Goal: Information Seeking & Learning: Find specific page/section

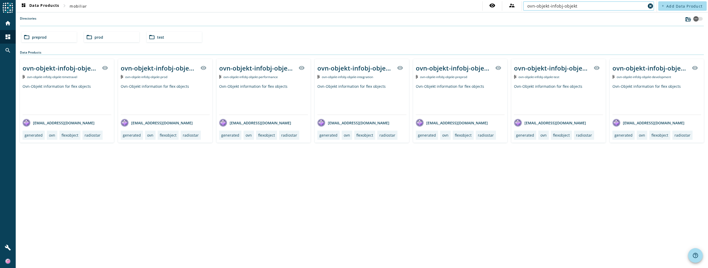
drag, startPoint x: 584, startPoint y: 8, endPoint x: 527, endPoint y: 7, distance: 56.8
click at [527, 7] on div "ovn-objekt-infobj-objekt cancel" at bounding box center [588, 5] width 131 height 9
paste input "scl-eventmanagement-process-event-verrechnung"
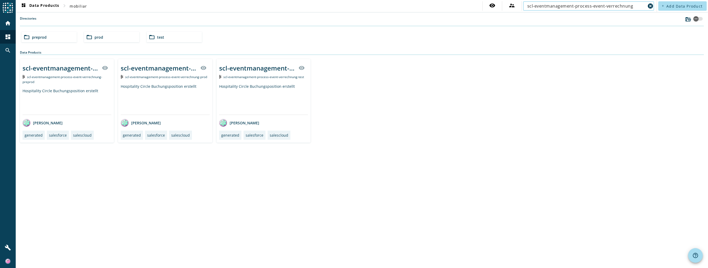
type input "scl-eventmanagement-process-event-verrechnung"
click at [89, 37] on mat-icon "folder_open" at bounding box center [89, 37] width 6 height 6
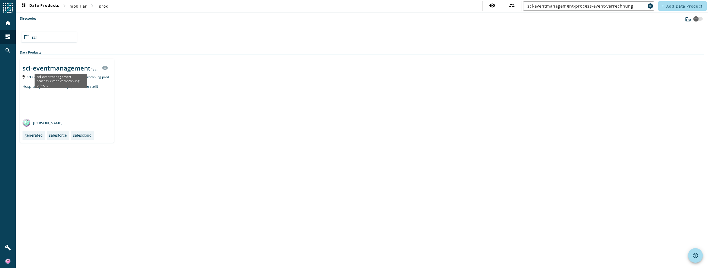
click at [57, 65] on div "scl-eventmanagement-process-event-verrechnung-_stage_" at bounding box center [61, 68] width 76 height 9
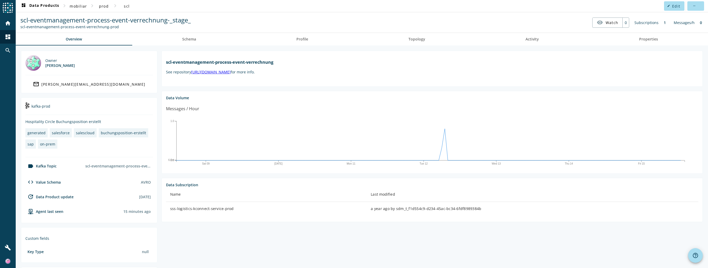
drag, startPoint x: 169, startPoint y: 209, endPoint x: 233, endPoint y: 209, distance: 64.6
click at [233, 209] on td "sss-logistics-kconnect-service-prod" at bounding box center [266, 209] width 201 height 14
copy div "sss-logistics-kconnect-service-prod"
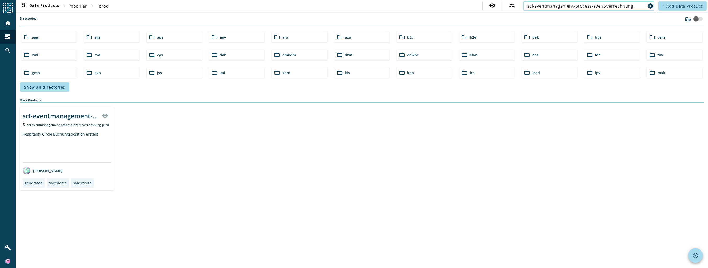
drag, startPoint x: 633, startPoint y: 8, endPoint x: 521, endPoint y: 8, distance: 112.3
click at [521, 8] on div "visibility supervisor_account scl-eventmanagement-process-event-verrechnung can…" at bounding box center [568, 5] width 173 height 9
paste input "mcl-kampagnenantwortfall-command-antwort-bearbeiten"
type input "mcl-kampagnenantwortfall-command-antwort-bearbeiten"
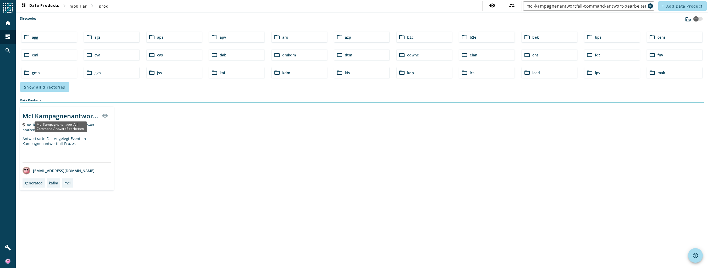
click at [55, 115] on div "Mcl Kampagnenantwortfall Command Antwort Bearbeiten" at bounding box center [61, 116] width 76 height 9
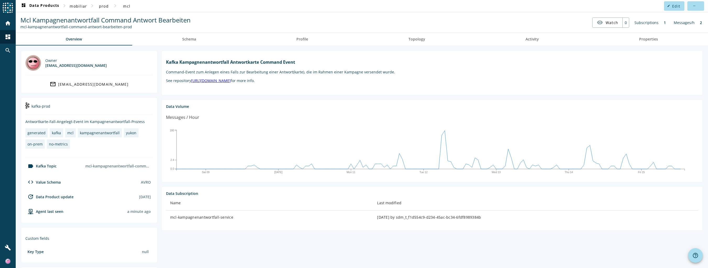
drag, startPoint x: 170, startPoint y: 218, endPoint x: 236, endPoint y: 218, distance: 66.2
click at [236, 218] on div "mcl-kampagnenantwortfall-service" at bounding box center [269, 217] width 199 height 5
copy div "mcl-kampagnenantwortfall-service"
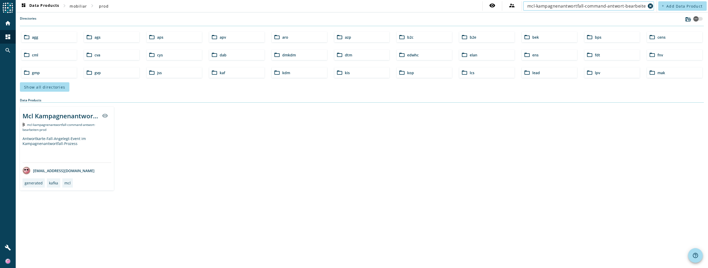
click at [540, 8] on input "mcl-kampagnenantwortfall-command-antwort-bearbeiten" at bounding box center [586, 6] width 118 height 6
paste input "kop-unzustellbareadressen-command-fall-erstell"
type input "kop-unzustellbareadressen-command-fall-erstellen"
click at [40, 113] on div "Mcl Kampagnenantwortfall Command Antwort Bearbeiten" at bounding box center [61, 116] width 76 height 9
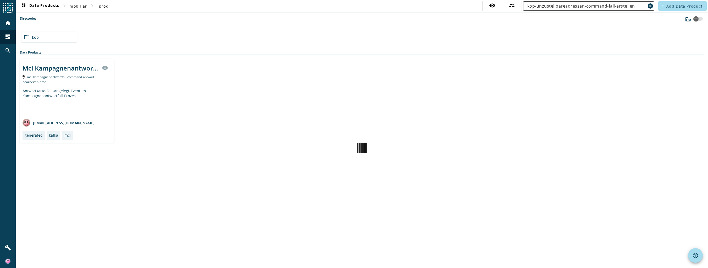
click at [636, 7] on input "kop-unzustellbareadressen-command-fall-erstellen" at bounding box center [586, 6] width 118 height 6
click at [635, 5] on input "kop-unzustellbareadressen-command-fall-erstellen" at bounding box center [586, 6] width 118 height 6
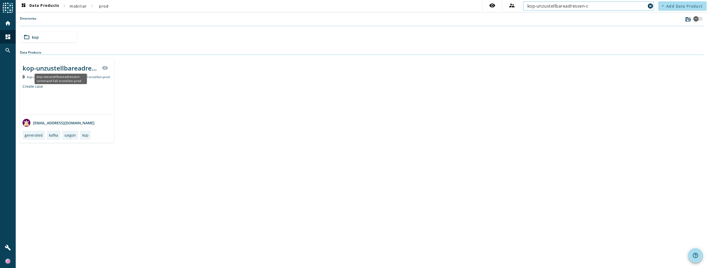
type input "kop-unzustellbareadressen-c"
click at [71, 66] on div "kop-unzustellbareadressen-command-fall-erstellen-prod" at bounding box center [61, 68] width 76 height 9
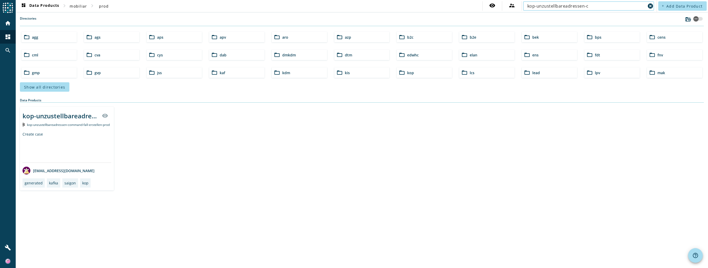
click at [593, 6] on input "kop-unzustellbareadressen-c" at bounding box center [586, 6] width 118 height 6
drag, startPoint x: 593, startPoint y: 6, endPoint x: 518, endPoint y: 5, distance: 75.4
click at [518, 5] on div "visibility supervisor_account kop-unzustellbareadressen-c cancel" at bounding box center [568, 5] width 173 height 9
paste input "fnv-fachnummern-command-fachnummer-registrieren"
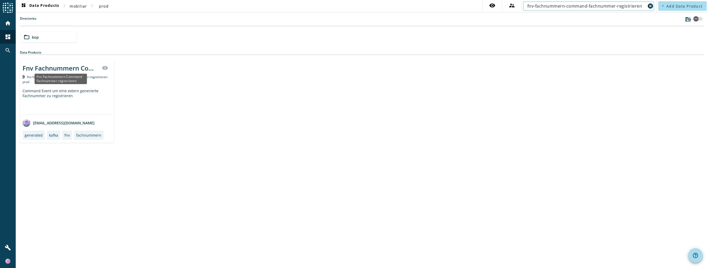
type input "fnv-fachnummern-command-fachnummer-registrieren"
click at [55, 68] on div "Fnv Fachnummern Command Fachnummer registrieren" at bounding box center [61, 68] width 76 height 9
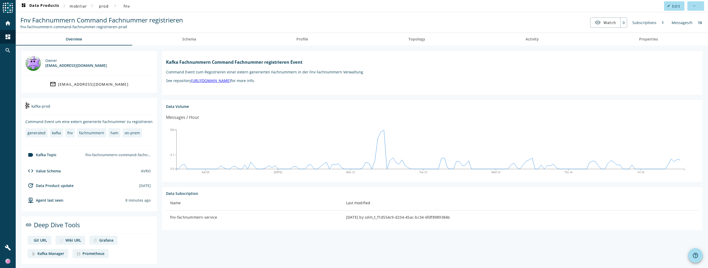
drag, startPoint x: 215, startPoint y: 217, endPoint x: 169, endPoint y: 217, distance: 45.5
click at [170, 217] on div "fnv-fachnummern-service" at bounding box center [253, 217] width 167 height 5
copy div "fnv-fachnummern-service"
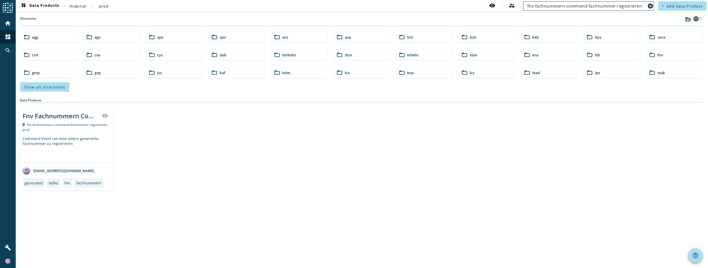
click at [578, 5] on input "fnv-fachnummern-command-fachnummer-registrieren" at bounding box center [586, 6] width 118 height 6
paste input "mcl-kampagnen-process-marketingevent-v2"
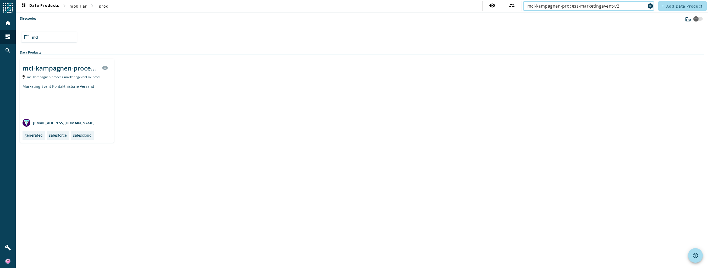
type input "mcl-kampagnen-process-marketingevent-v2"
click at [625, 6] on input "mcl-kampagnen-process-marketingevent-v2" at bounding box center [586, 6] width 118 height 6
click at [66, 67] on div "mcl-kampagnen-process-marketingevent-v2-_stage_" at bounding box center [61, 68] width 76 height 9
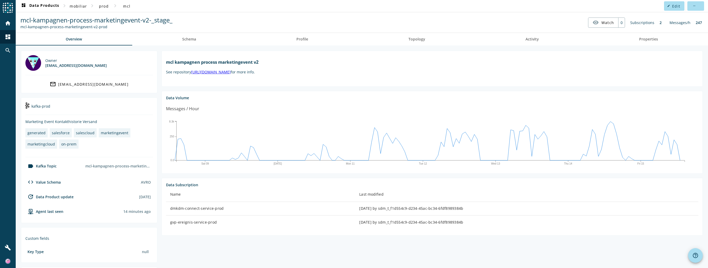
drag, startPoint x: 170, startPoint y: 209, endPoint x: 228, endPoint y: 209, distance: 58.6
click at [228, 209] on div "dmkdm-connect-service-prod" at bounding box center [260, 208] width 181 height 5
copy div "dmkdm-connect-service-prod"
drag, startPoint x: 169, startPoint y: 222, endPoint x: 235, endPoint y: 219, distance: 66.6
click at [235, 219] on td "gvp-ereignis-service-prod" at bounding box center [260, 223] width 189 height 14
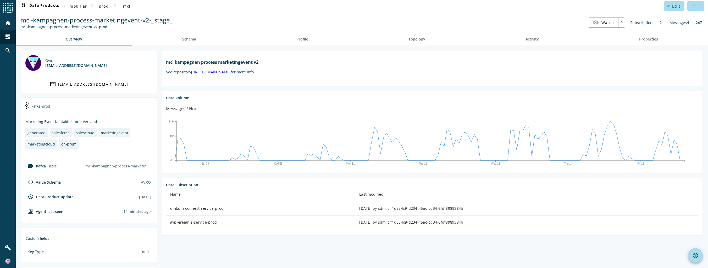
copy div "gvp-ereignis-service-prod"
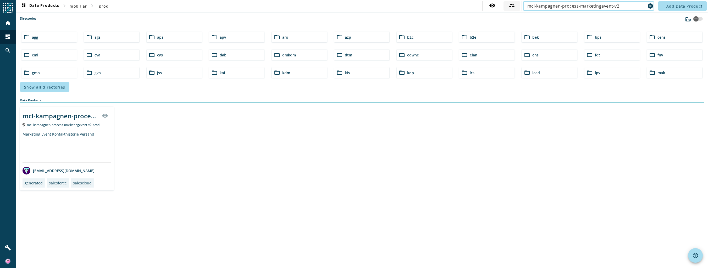
drag, startPoint x: 621, startPoint y: 7, endPoint x: 519, endPoint y: 5, distance: 101.3
click at [519, 5] on div "visibility supervisor_account mcl-kampagnen-process-marketingevent-v2 cancel" at bounding box center [568, 5] width 173 height 9
paste input "antwort-erhalten"
type input "mcl-kampagnen-process-antwort-erhalten-v2"
click at [70, 116] on div "mcl-kampagnen-process-antwort-erhalten-v2-_stage_" at bounding box center [61, 116] width 76 height 9
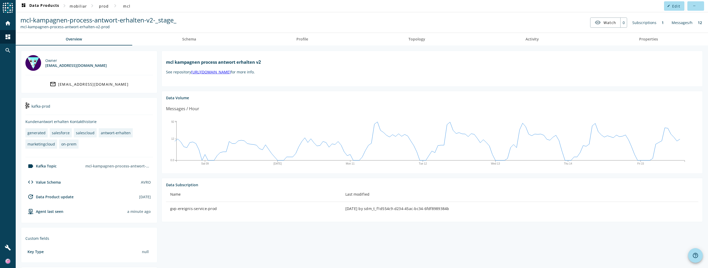
drag, startPoint x: 170, startPoint y: 210, endPoint x: 220, endPoint y: 210, distance: 50.5
click at [220, 210] on div "gvp-ereignis-service-prod" at bounding box center [253, 208] width 167 height 5
copy div "gvp-ereignis-service-prod"
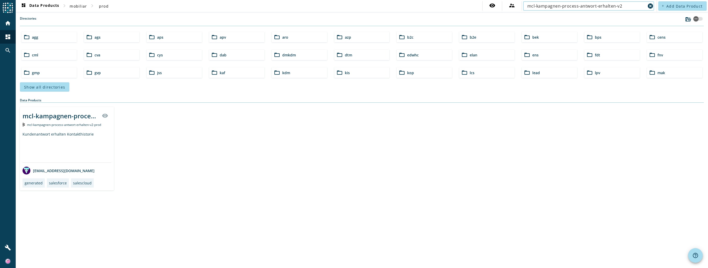
drag, startPoint x: 624, startPoint y: 4, endPoint x: 526, endPoint y: 3, distance: 97.9
click at [526, 3] on div "mcl-kampagnen-process-antwort-erhalten-v2 cancel" at bounding box center [588, 5] width 131 height 9
paste input "scl-converter-infobj-feedbackmanagement-survey"
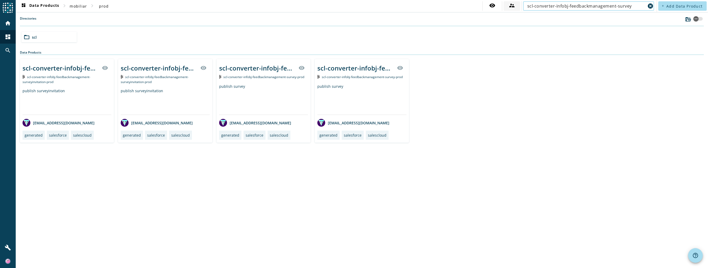
drag, startPoint x: 640, startPoint y: 6, endPoint x: 507, endPoint y: 5, distance: 133.2
click at [507, 5] on div "visibility supervisor_account scl-converter-infobj-feedbackmanagement-survey ca…" at bounding box center [568, 5] width 173 height 9
paste input "kundenfeedback-infobj-umfrage"
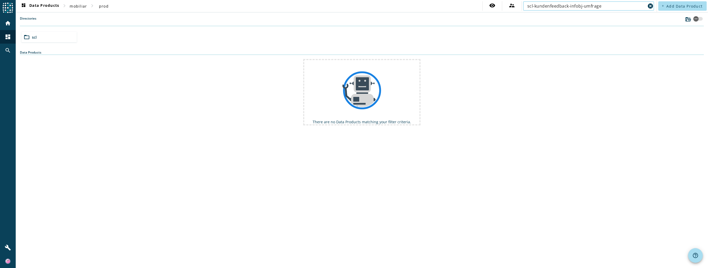
type input "scl-kundenfeedback-infobj-umfrage"
